Goal: Task Accomplishment & Management: Manage account settings

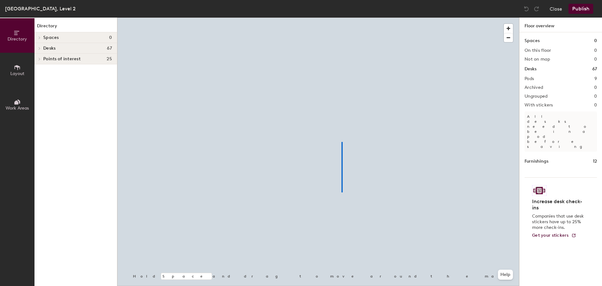
click at [340, 18] on div at bounding box center [318, 18] width 402 height 0
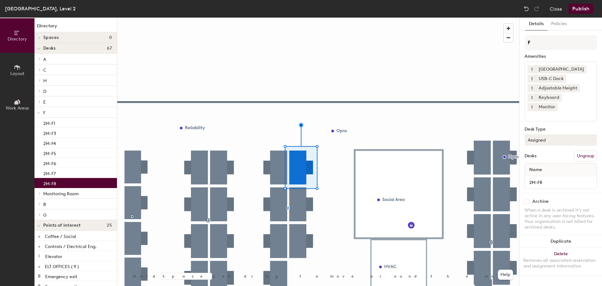
click at [579, 134] on button "Assigned" at bounding box center [560, 139] width 72 height 11
click at [557, 173] on div "Hoteled" at bounding box center [556, 177] width 63 height 9
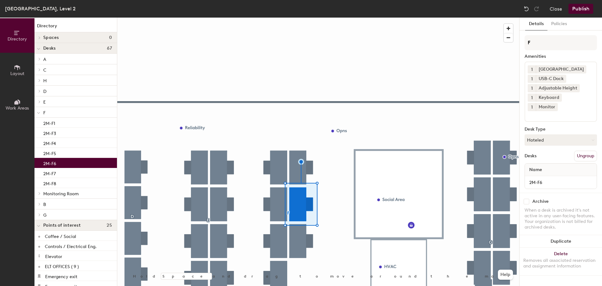
click at [587, 8] on button "Publish" at bounding box center [580, 9] width 25 height 10
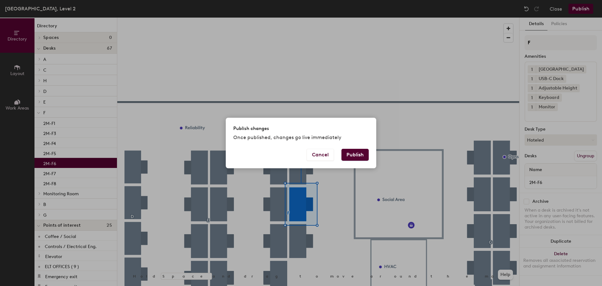
click at [357, 154] on button "Publish" at bounding box center [354, 155] width 27 height 12
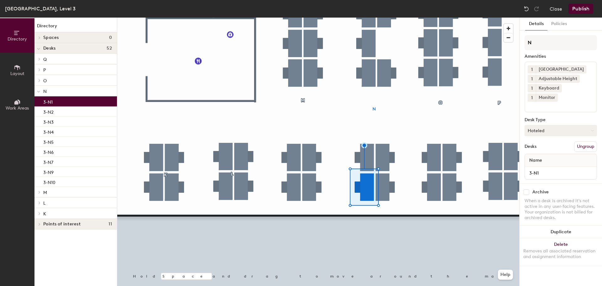
click at [560, 125] on button "Hoteled" at bounding box center [560, 130] width 72 height 11
click at [554, 145] on div "Assigned" at bounding box center [556, 149] width 63 height 9
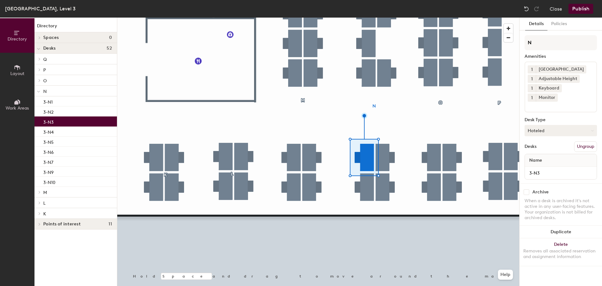
click at [573, 125] on button "Hoteled" at bounding box center [560, 130] width 72 height 11
click at [550, 145] on div "Assigned" at bounding box center [556, 149] width 63 height 9
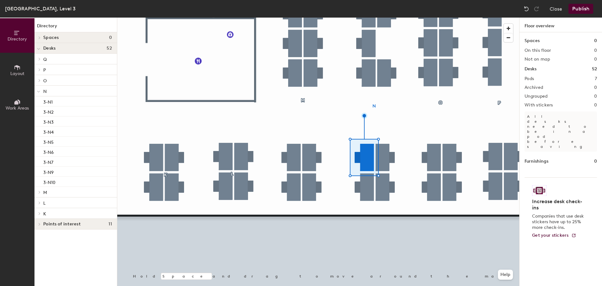
click at [591, 8] on button "Publish" at bounding box center [580, 9] width 25 height 10
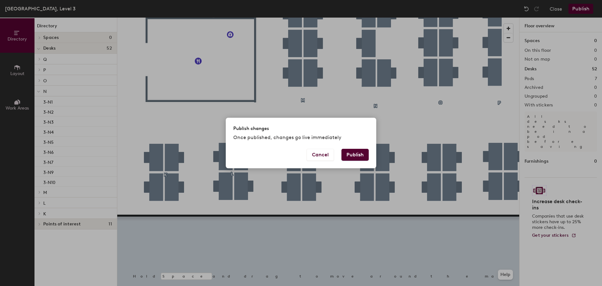
click at [345, 155] on button "Publish" at bounding box center [354, 155] width 27 height 12
